Goal: Task Accomplishment & Management: Use online tool/utility

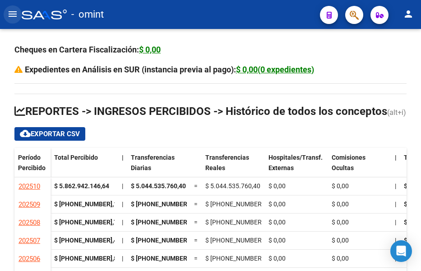
click at [13, 14] on mat-icon "menu" at bounding box center [12, 14] width 11 height 11
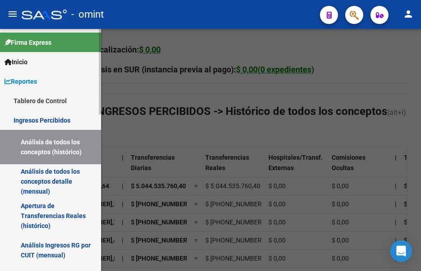
click at [52, 185] on link "Análisis de todos los conceptos detalle (mensual)" at bounding box center [50, 181] width 101 height 34
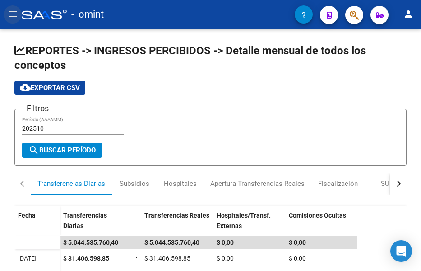
click at [13, 12] on mat-icon "menu" at bounding box center [12, 14] width 11 height 11
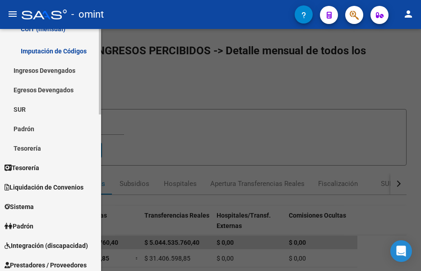
scroll to position [316, 0]
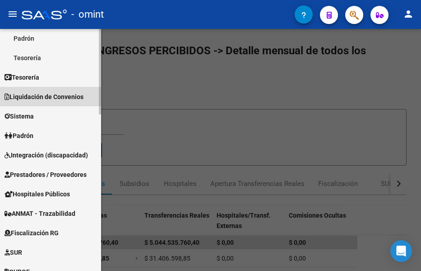
click at [65, 99] on span "Liquidación de Convenios" at bounding box center [44, 97] width 79 height 10
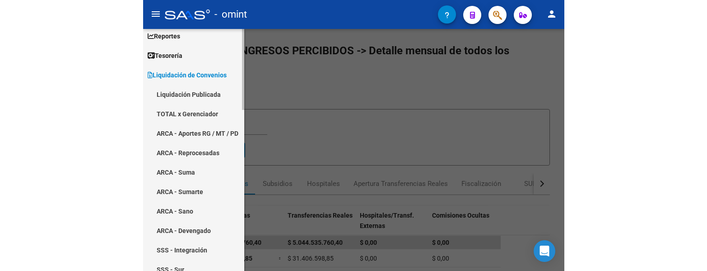
scroll to position [0, 0]
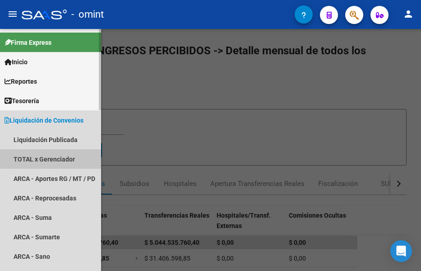
click at [41, 159] on link "TOTAL x Gerenciador" at bounding box center [50, 158] width 101 height 19
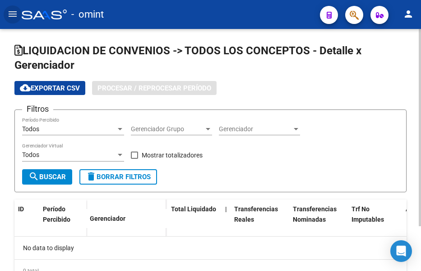
checkbox input "true"
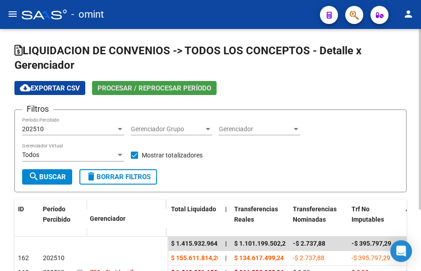
click at [166, 88] on span "Procesar / Reprocesar período" at bounding box center [155, 88] width 114 height 8
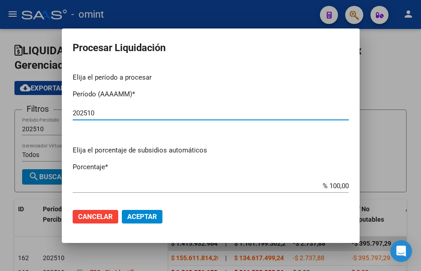
type input "202510"
click at [145, 214] on span "Aceptar" at bounding box center [142, 216] width 30 height 8
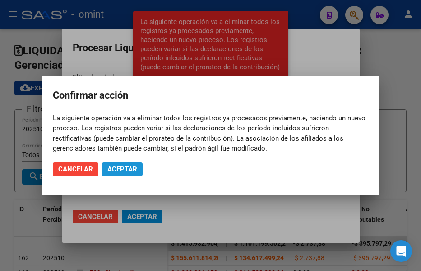
click at [131, 166] on span "Aceptar" at bounding box center [123, 169] width 30 height 8
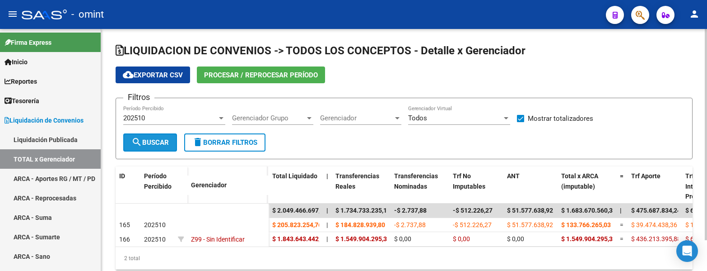
click at [159, 142] on span "search Buscar" at bounding box center [149, 142] width 37 height 8
click at [160, 142] on span "search Buscar" at bounding box center [149, 142] width 37 height 8
